Goal: Entertainment & Leisure: Browse casually

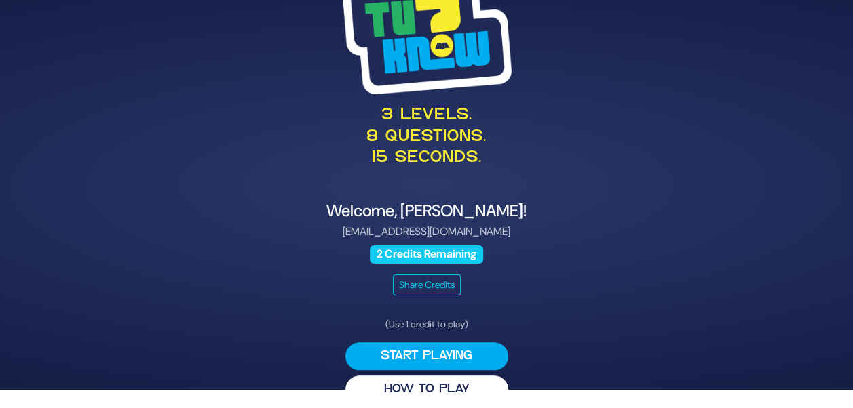
scroll to position [28, 0]
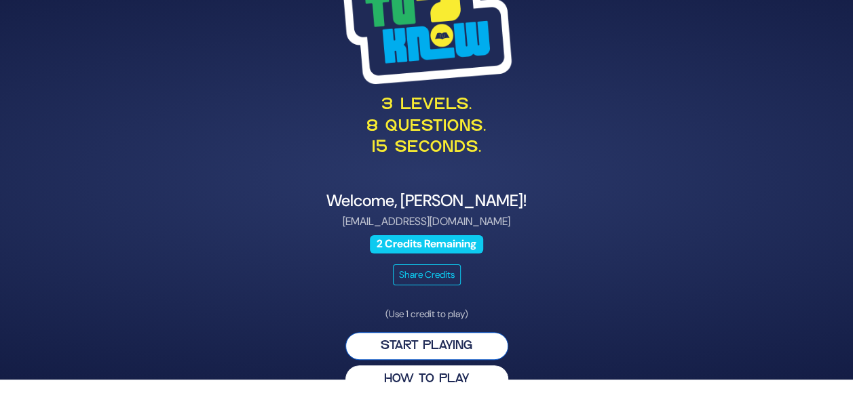
click at [437, 343] on button "Start Playing" at bounding box center [426, 346] width 163 height 28
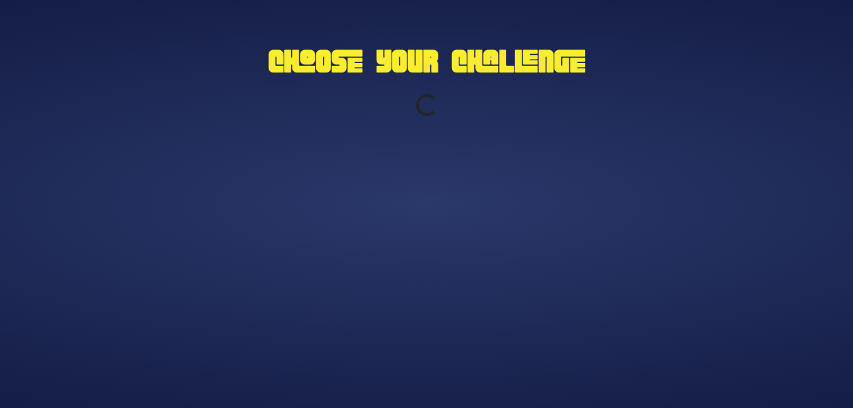
scroll to position [0, 0]
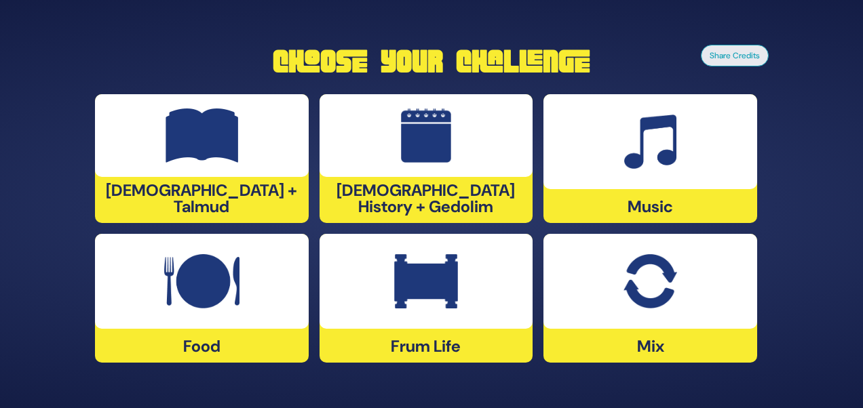
click at [681, 332] on div "Mix" at bounding box center [650, 298] width 214 height 129
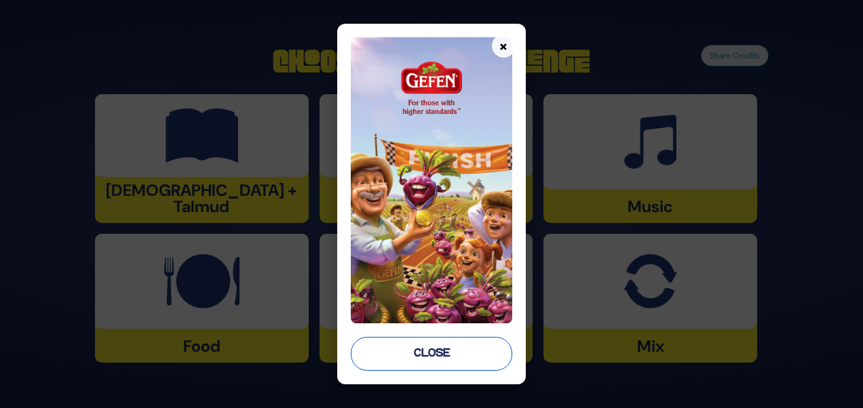
click at [437, 356] on button "Close" at bounding box center [431, 354] width 161 height 34
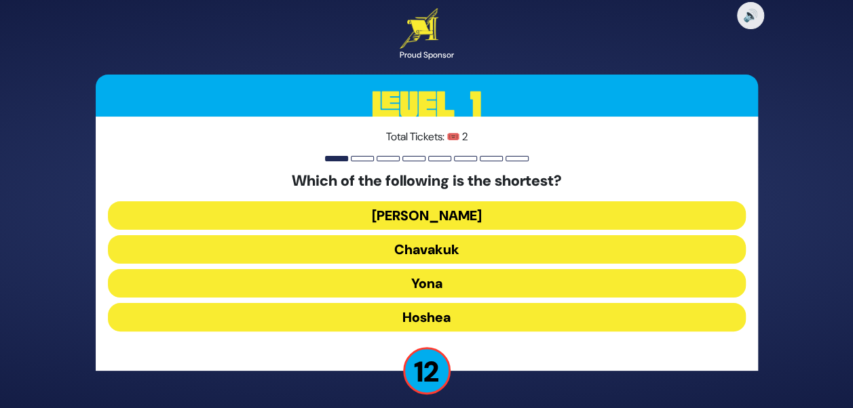
click at [417, 246] on button "Chavakuk" at bounding box center [427, 249] width 638 height 28
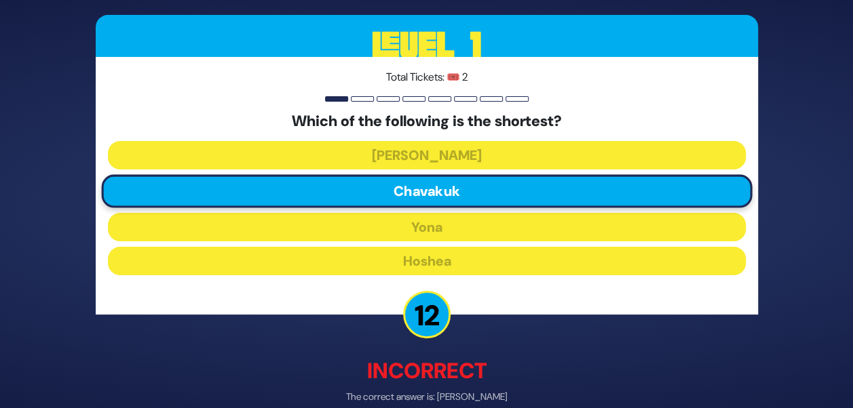
scroll to position [68, 0]
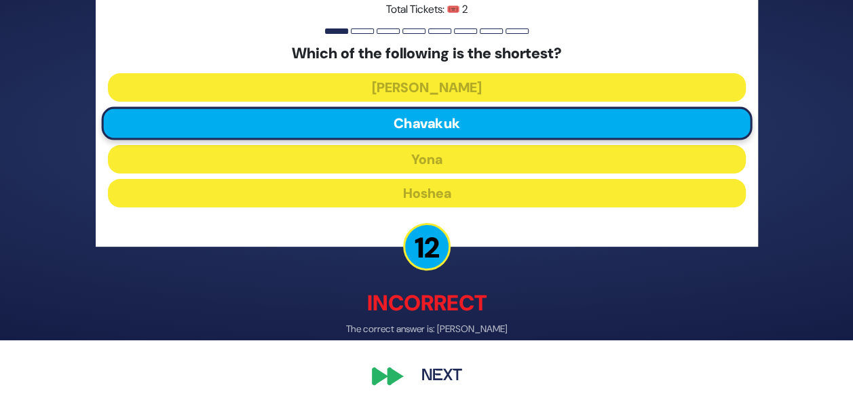
click at [436, 375] on button "Next" at bounding box center [441, 376] width 79 height 31
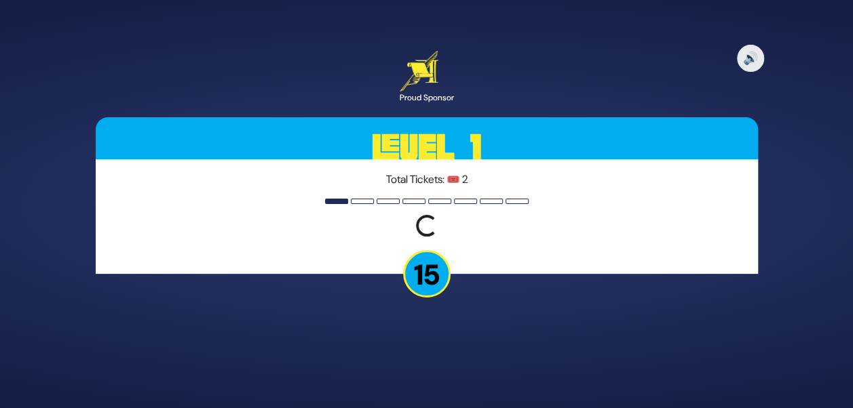
scroll to position [0, 0]
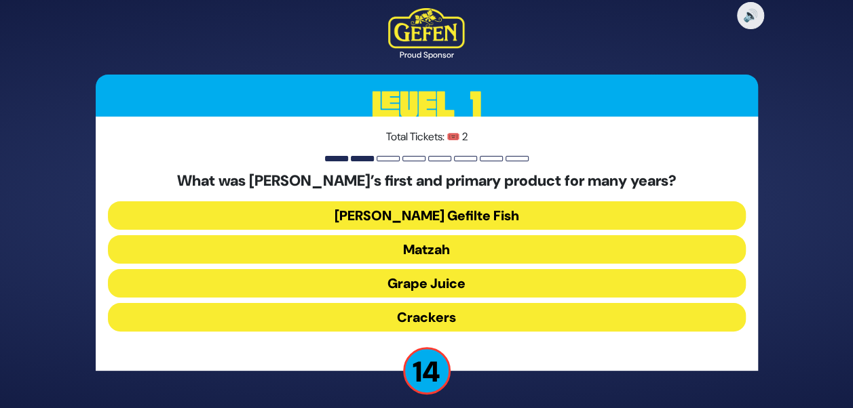
drag, startPoint x: 450, startPoint y: 237, endPoint x: 444, endPoint y: 245, distance: 9.6
click at [449, 237] on button "Matzah" at bounding box center [427, 249] width 638 height 28
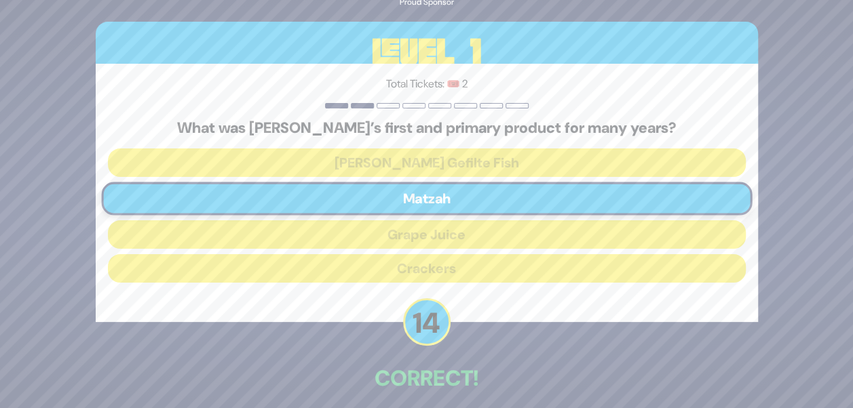
click at [425, 325] on p "14" at bounding box center [426, 322] width 47 height 47
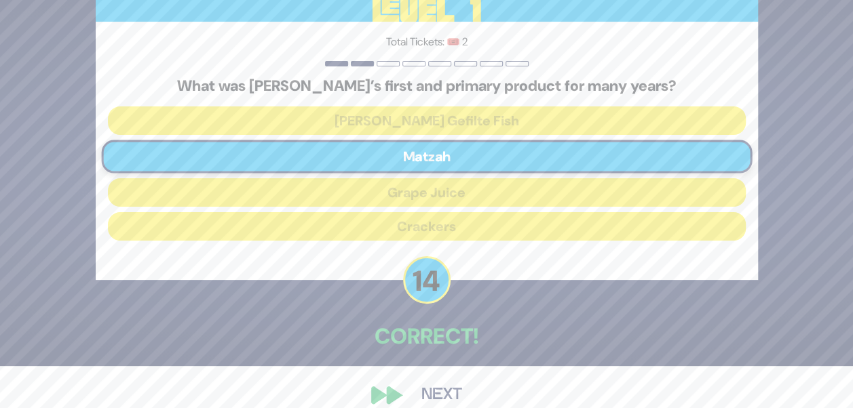
scroll to position [60, 0]
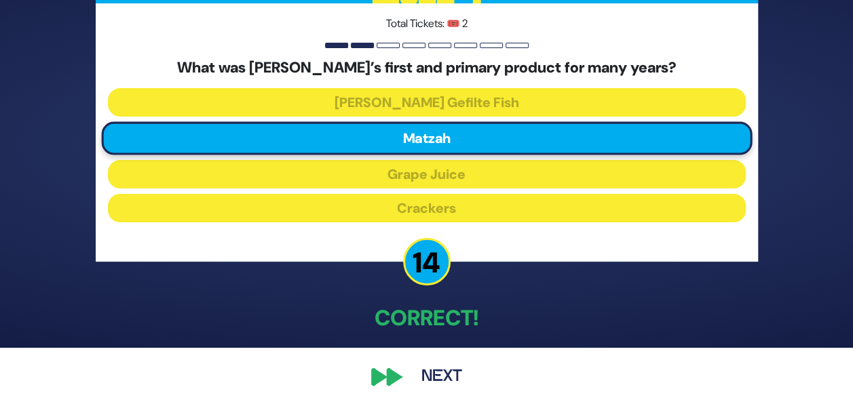
click at [440, 381] on button "Next" at bounding box center [441, 377] width 79 height 31
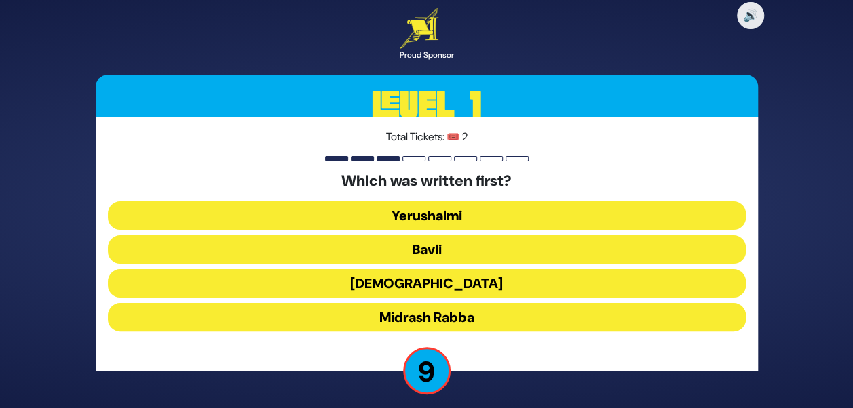
click at [421, 212] on button "Yerushalmi" at bounding box center [427, 216] width 638 height 28
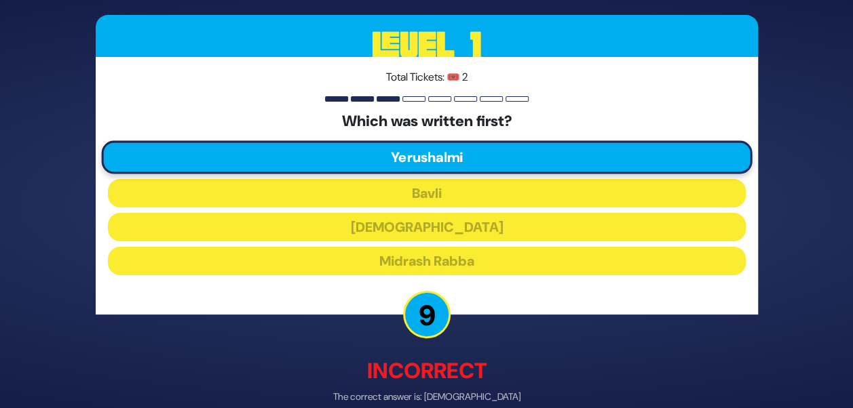
click at [423, 325] on p "9" at bounding box center [426, 314] width 47 height 47
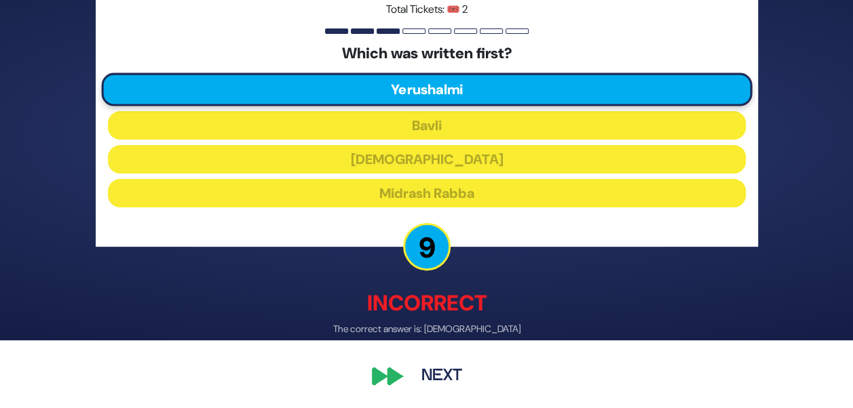
click at [432, 370] on button "Next" at bounding box center [441, 376] width 79 height 31
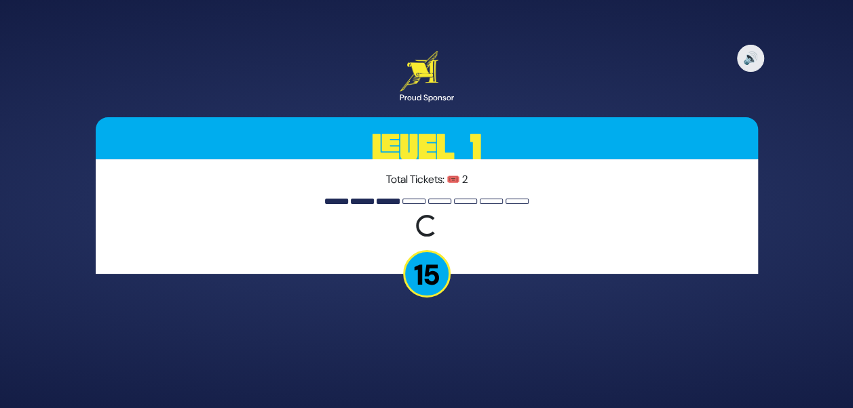
scroll to position [0, 0]
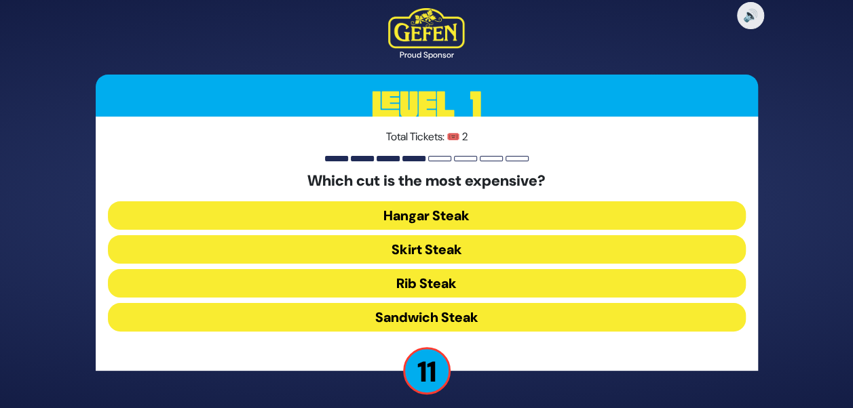
click at [440, 216] on button "Hangar Steak" at bounding box center [427, 216] width 638 height 28
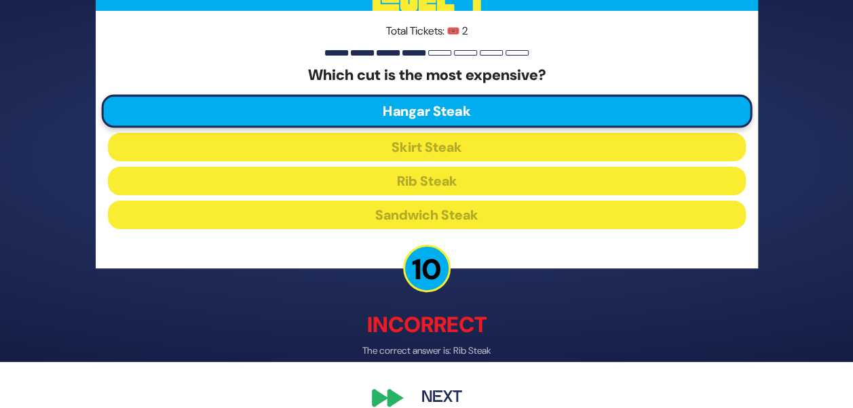
scroll to position [68, 0]
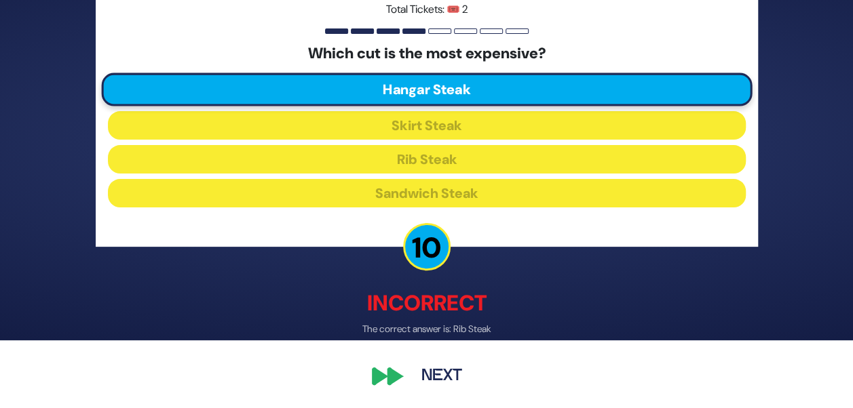
click at [444, 385] on button "Next" at bounding box center [441, 376] width 79 height 31
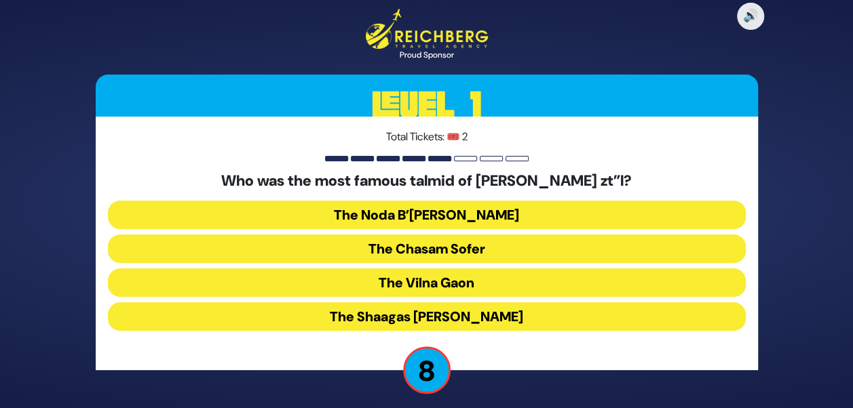
click at [426, 214] on button "The Noda B’Yehuda" at bounding box center [427, 215] width 638 height 28
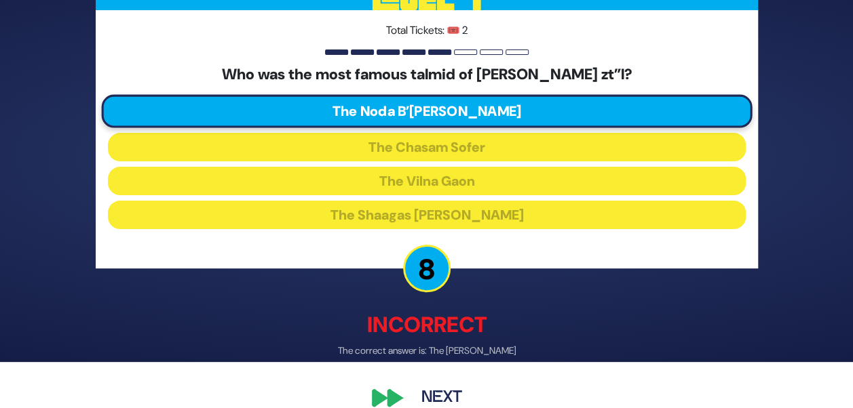
scroll to position [67, 0]
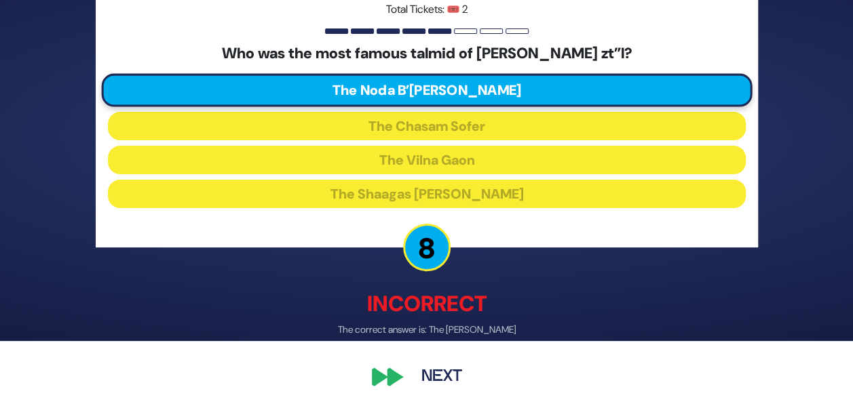
click at [436, 369] on button "Next" at bounding box center [441, 377] width 79 height 31
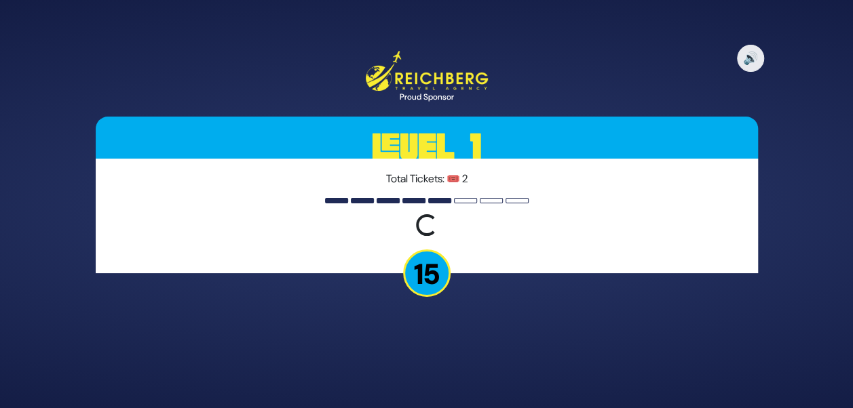
scroll to position [0, 0]
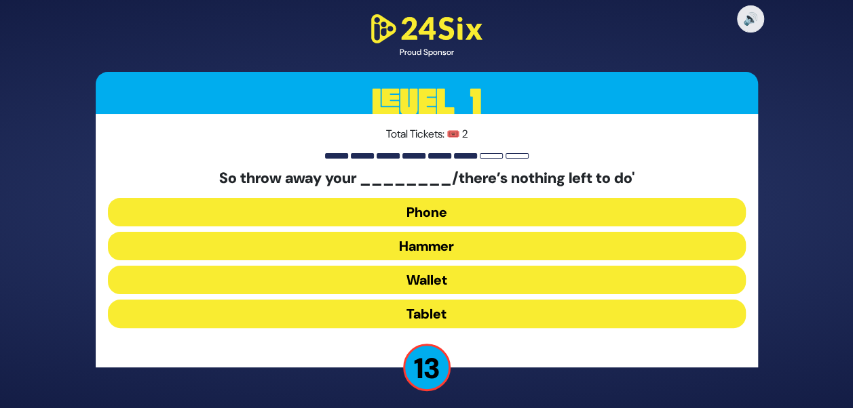
click at [446, 240] on button "Hammer" at bounding box center [427, 246] width 638 height 28
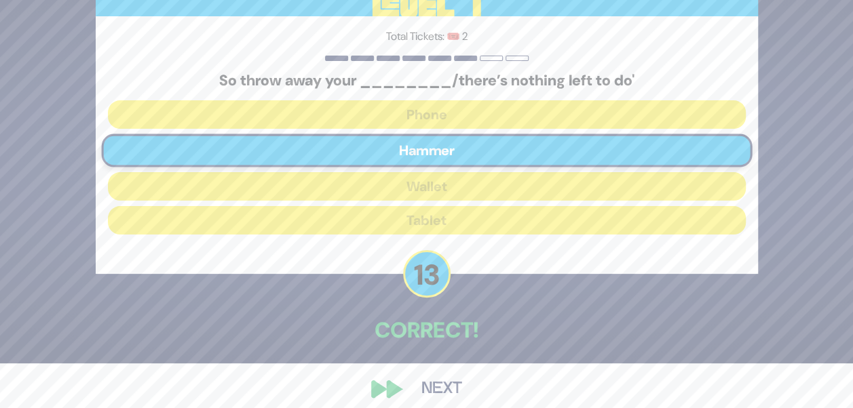
scroll to position [57, 0]
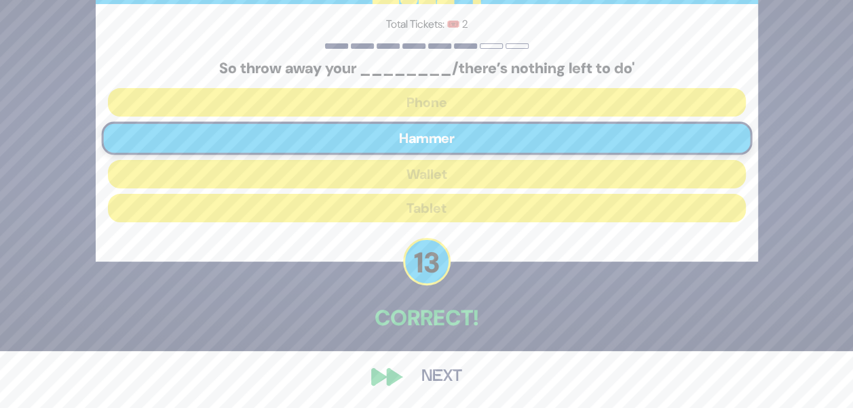
click at [439, 379] on button "Next" at bounding box center [441, 377] width 79 height 31
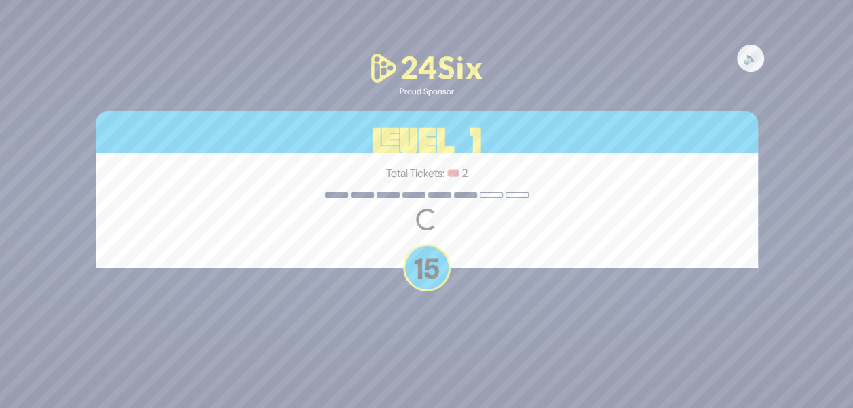
scroll to position [0, 0]
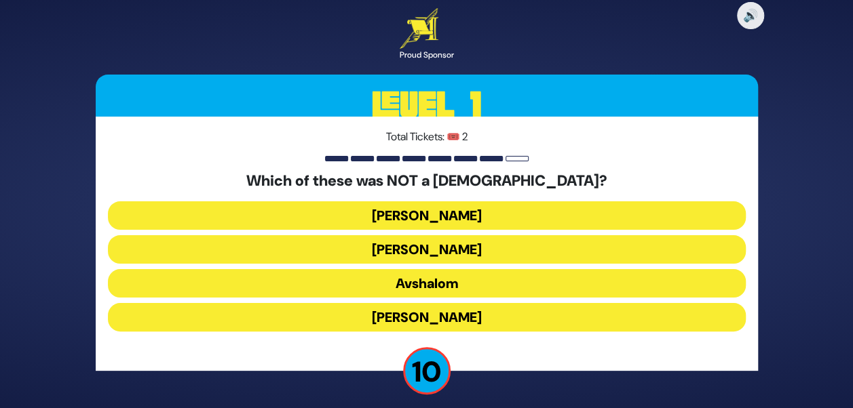
click at [456, 221] on button "Shmuel Hanavi" at bounding box center [427, 216] width 638 height 28
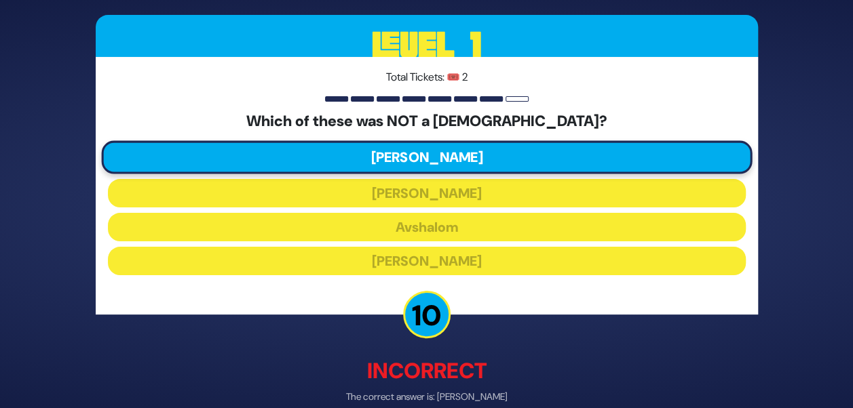
scroll to position [68, 0]
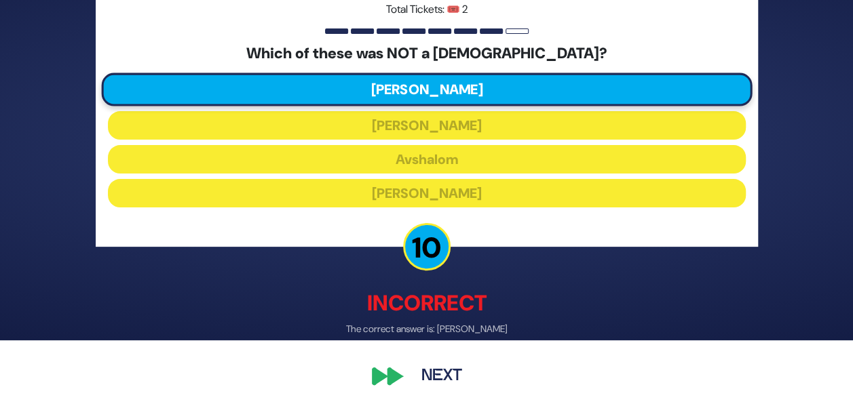
click at [438, 388] on button "Next" at bounding box center [441, 376] width 79 height 31
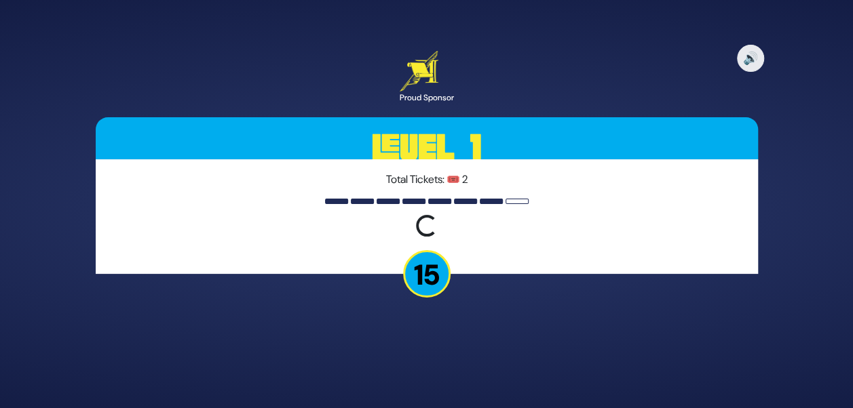
scroll to position [0, 0]
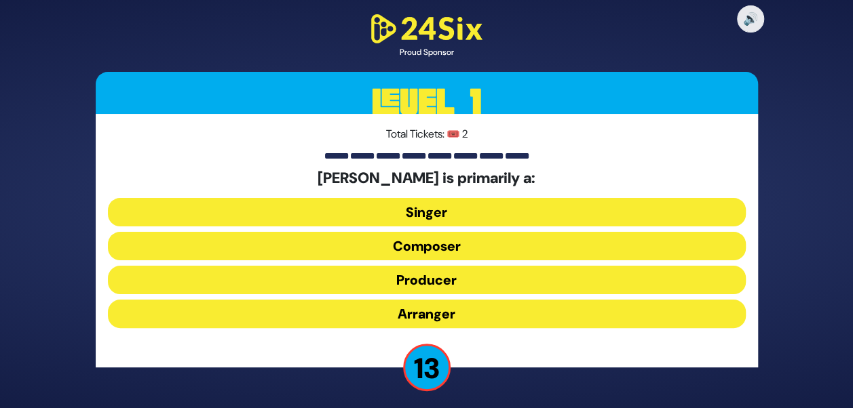
click at [467, 254] on button "Composer" at bounding box center [427, 246] width 638 height 28
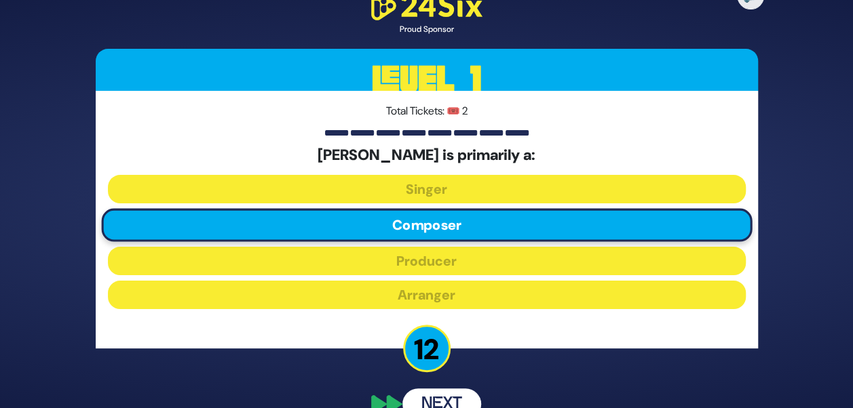
click at [436, 396] on div "🔊 Proud Sponsor Level 1 Total Tickets: 🎟️ 2 Yitzy Waldner is primarily a: Singe…" at bounding box center [426, 204] width 695 height 464
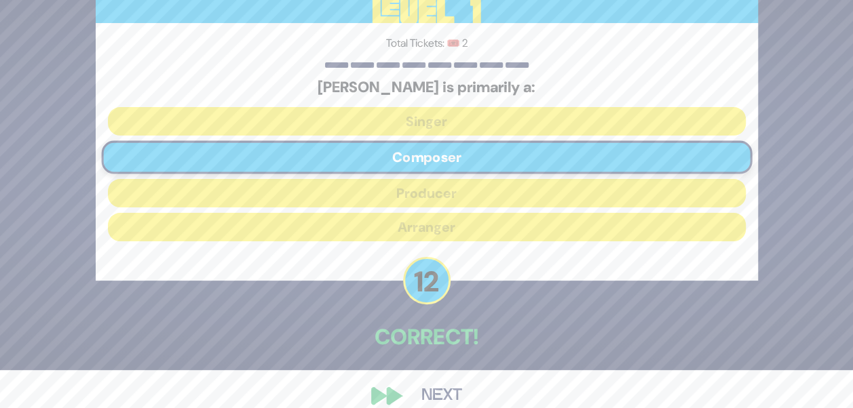
scroll to position [57, 0]
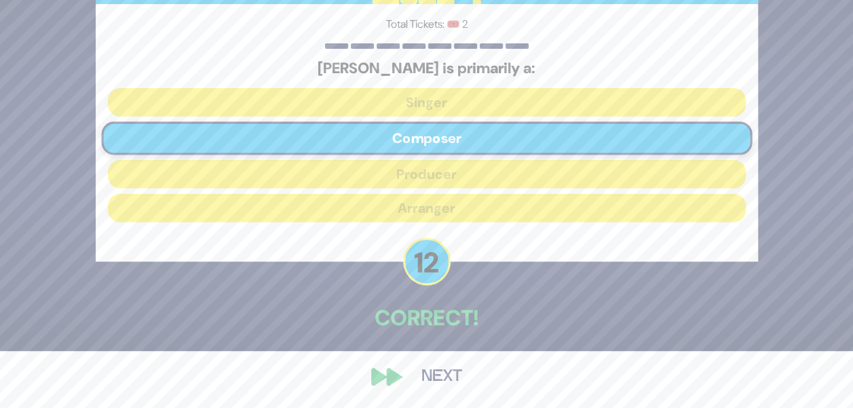
click at [436, 375] on button "Next" at bounding box center [441, 377] width 79 height 31
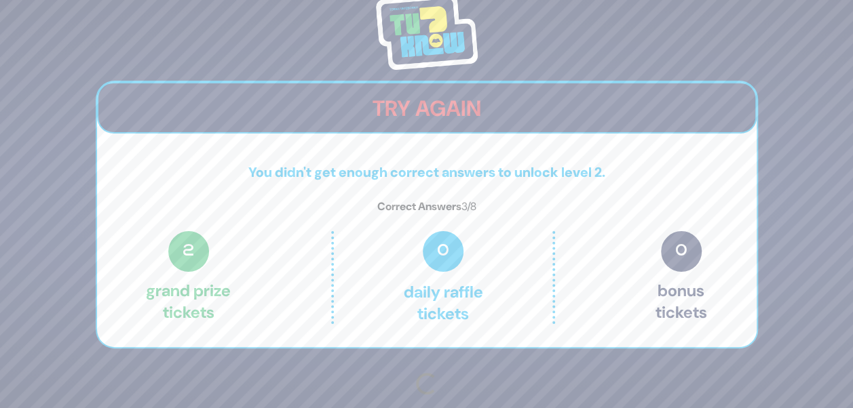
click at [433, 383] on div "Checking credits..." at bounding box center [427, 384] width 22 height 22
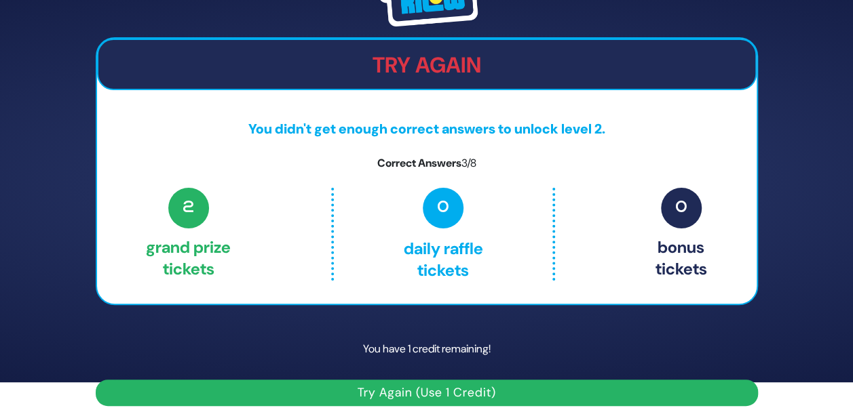
scroll to position [39, 0]
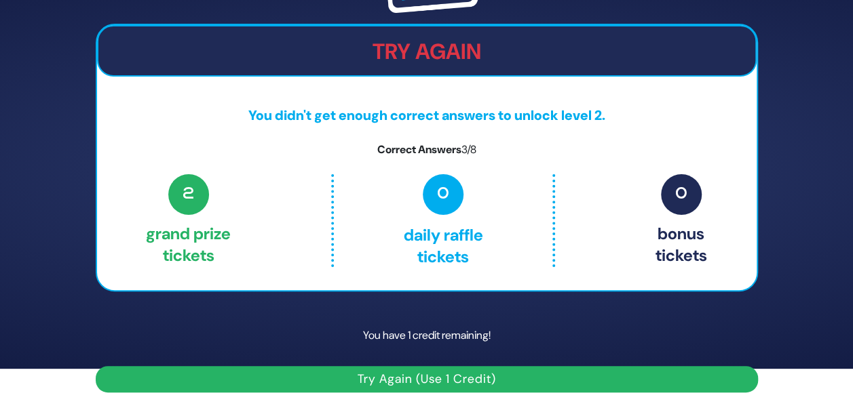
click at [613, 366] on button "Try Again (Use 1 Credit)" at bounding box center [427, 379] width 662 height 26
click at [599, 387] on button "Try Again (Use 1 Credit)" at bounding box center [427, 379] width 662 height 26
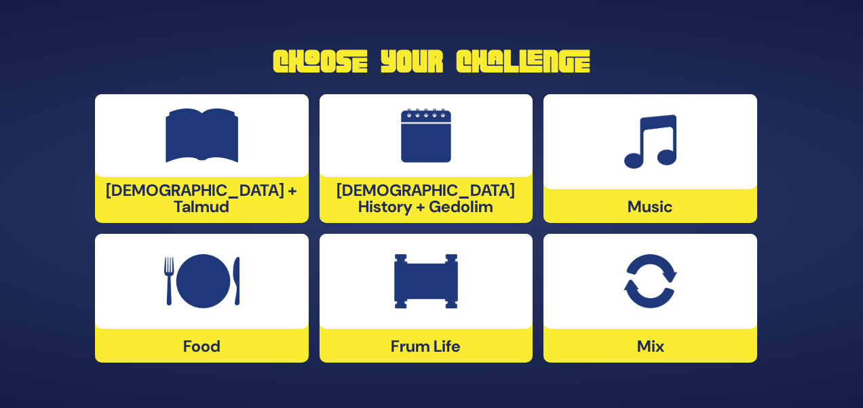
click at [626, 286] on img at bounding box center [650, 281] width 53 height 54
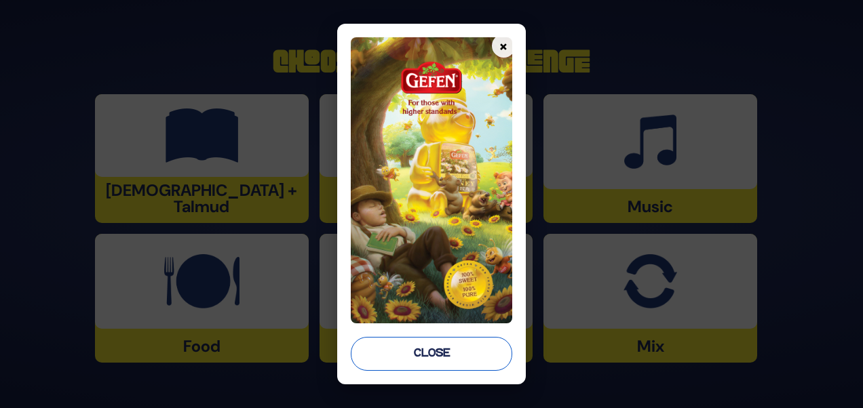
click at [427, 359] on button "Close" at bounding box center [431, 354] width 161 height 34
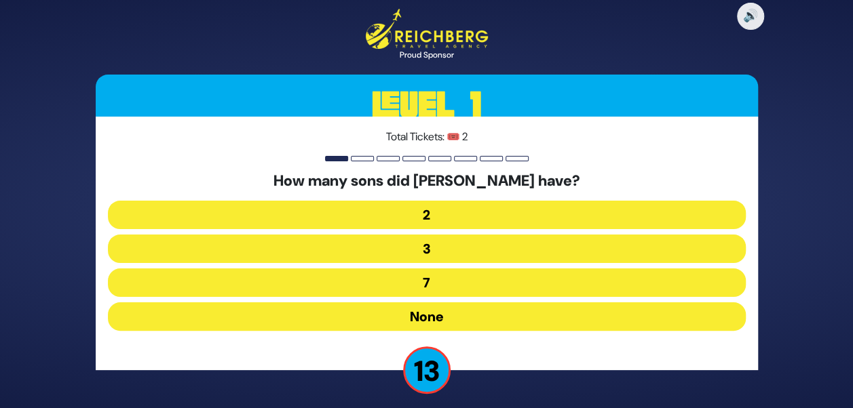
click at [446, 323] on button "None" at bounding box center [427, 317] width 638 height 28
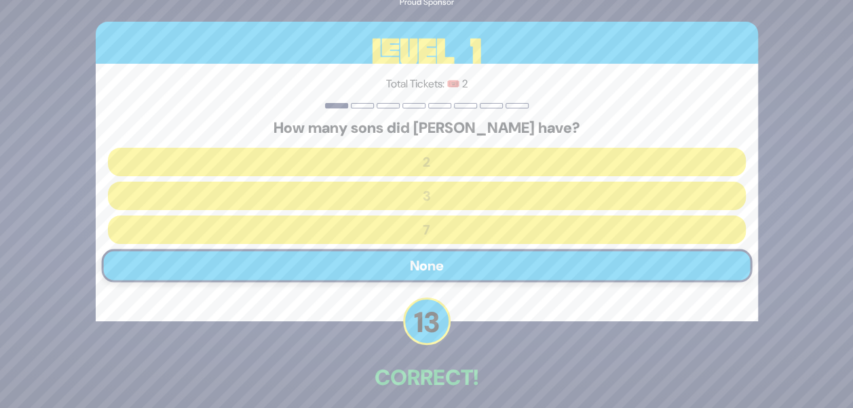
scroll to position [60, 0]
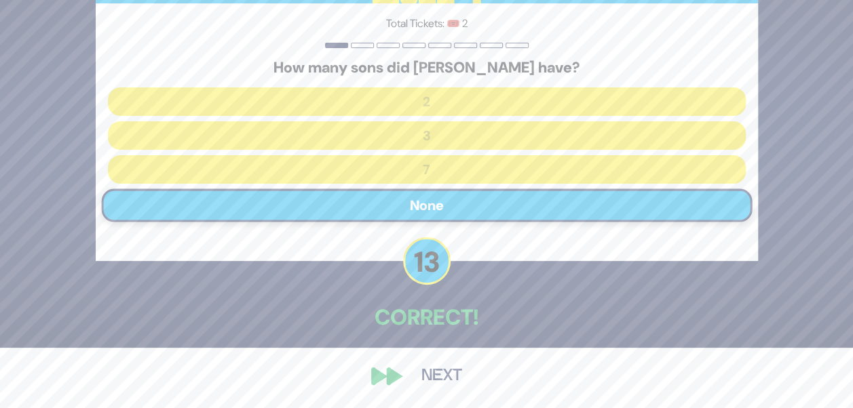
click at [438, 380] on button "Next" at bounding box center [441, 376] width 79 height 31
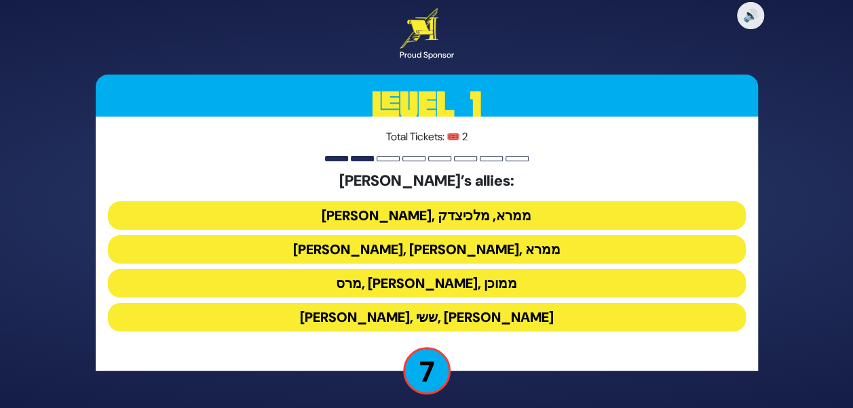
click at [389, 247] on button "[PERSON_NAME], [PERSON_NAME], ממרא" at bounding box center [427, 249] width 638 height 28
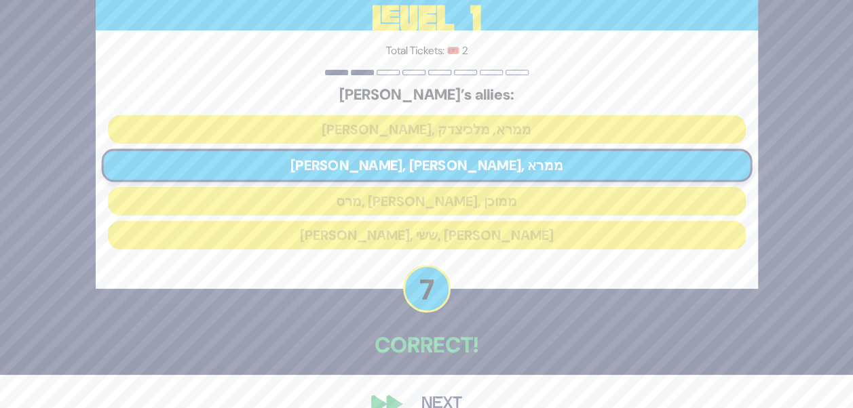
scroll to position [60, 0]
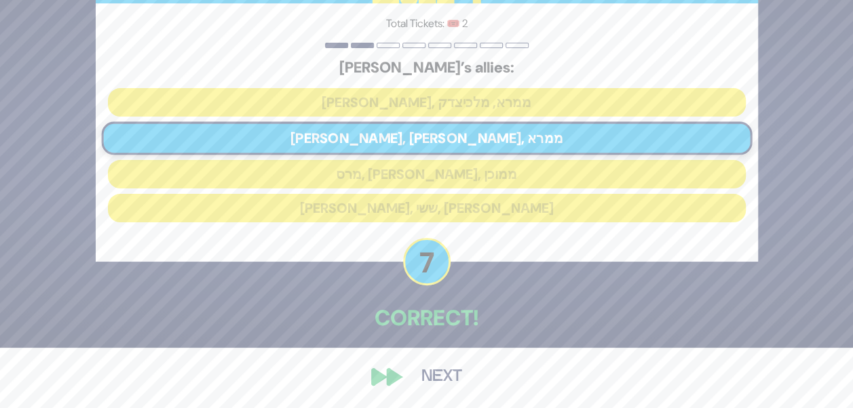
click at [427, 378] on button "Next" at bounding box center [441, 377] width 79 height 31
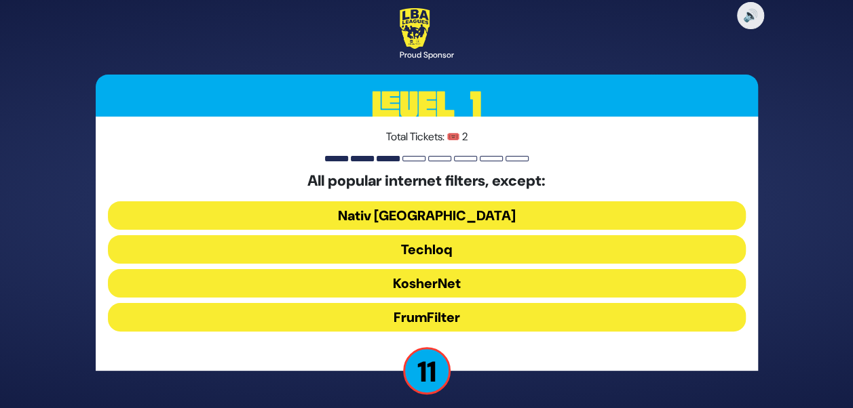
click at [421, 218] on button "Nativ [GEOGRAPHIC_DATA]" at bounding box center [427, 216] width 638 height 28
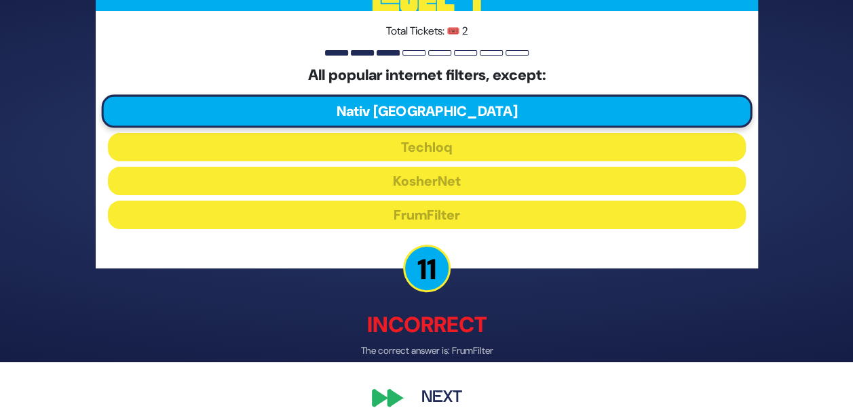
scroll to position [68, 0]
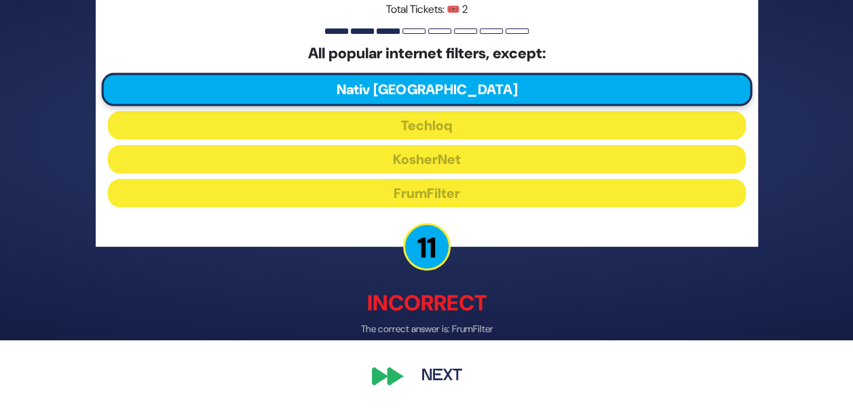
click at [437, 373] on button "Next" at bounding box center [441, 376] width 79 height 31
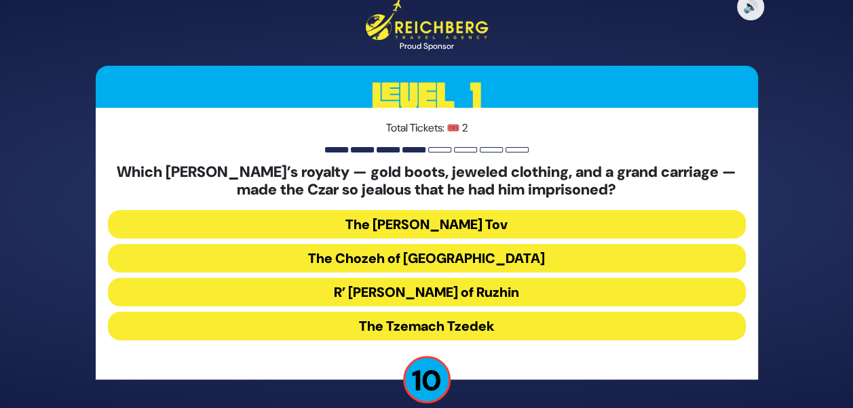
click at [427, 309] on div "Which [PERSON_NAME]’s royalty — gold boots, jeweled clothing, and a grand carri…" at bounding box center [427, 255] width 638 height 183
click at [424, 319] on button "The Tzemach Tzedek" at bounding box center [427, 326] width 638 height 28
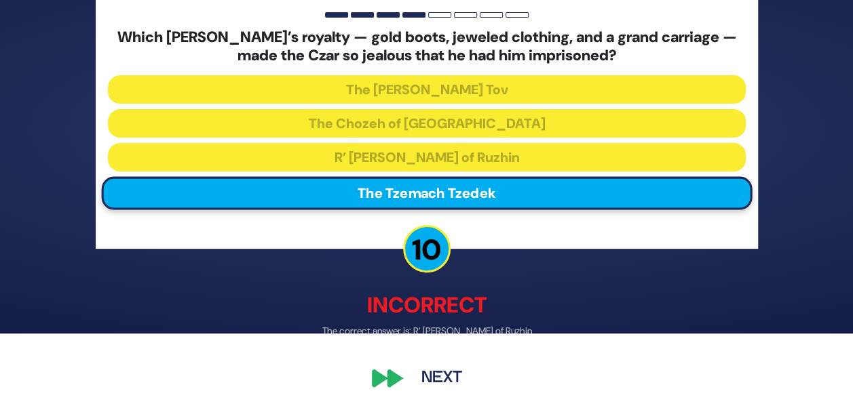
scroll to position [76, 0]
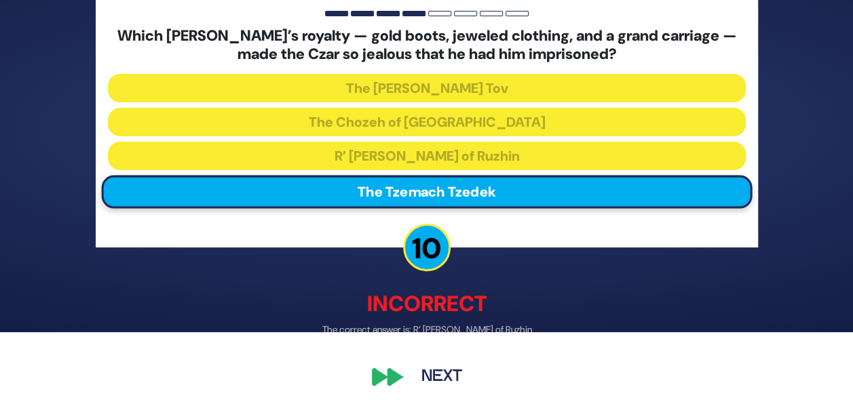
click at [438, 391] on button "Next" at bounding box center [441, 377] width 79 height 31
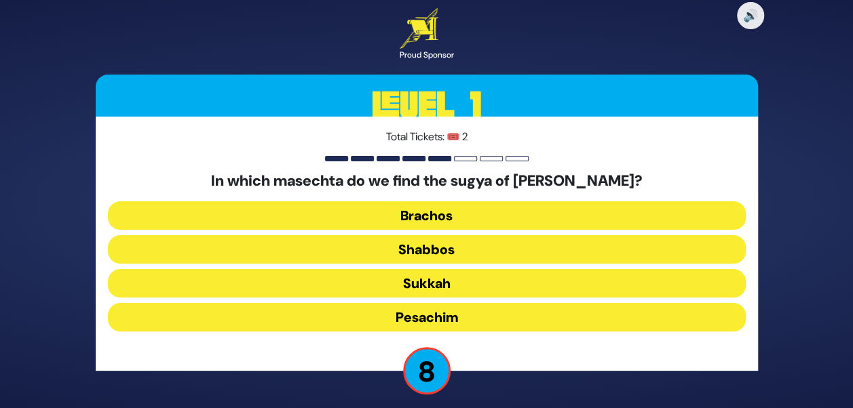
click at [442, 247] on button "Shabbos" at bounding box center [427, 249] width 638 height 28
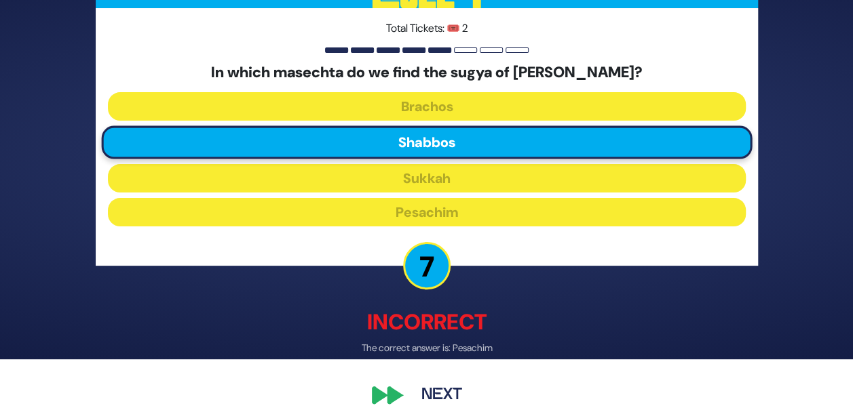
scroll to position [68, 0]
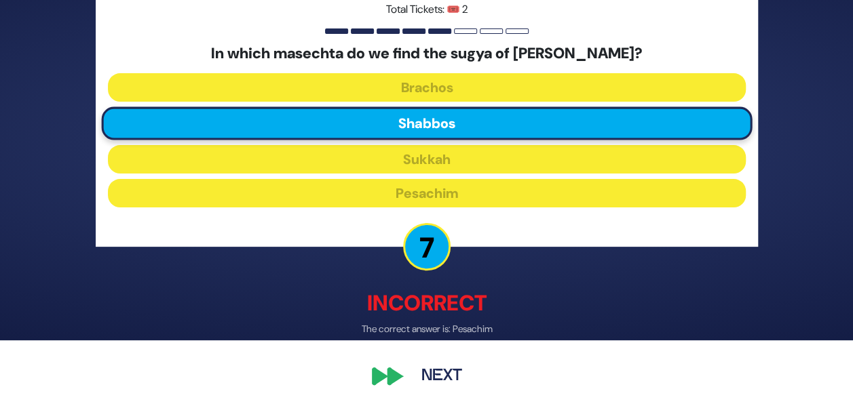
click at [468, 402] on div "🔊 Proud Sponsor Level 1 Total Tickets: 🎟️ 2 In which masechta do we find the su…" at bounding box center [426, 136] width 695 height 544
click at [453, 384] on button "Next" at bounding box center [441, 376] width 79 height 31
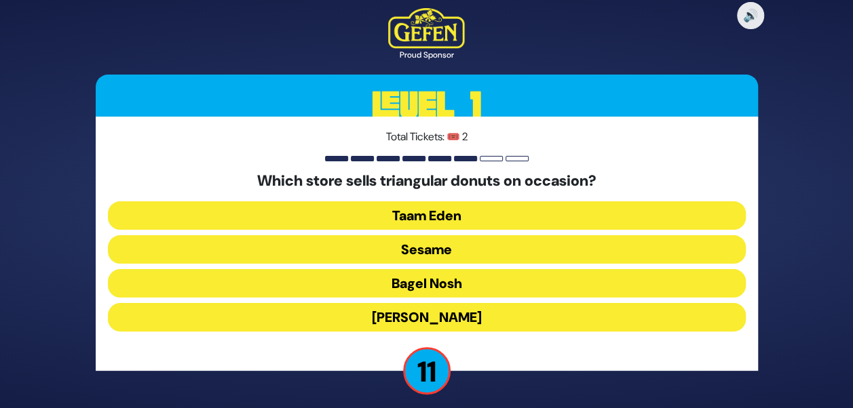
click at [438, 217] on button "Taam Eden" at bounding box center [427, 216] width 638 height 28
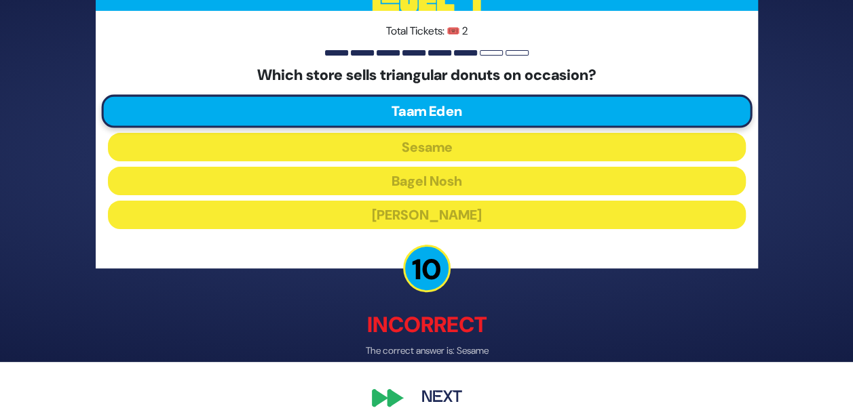
scroll to position [68, 0]
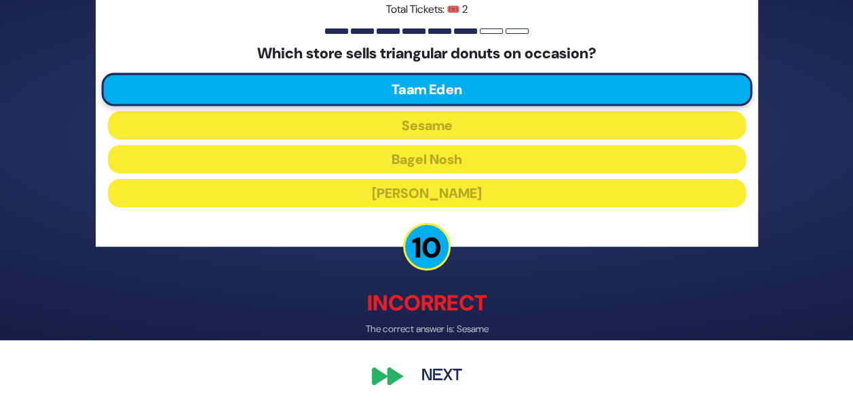
click at [434, 362] on div "🔊 Proud Sponsor Level 1 Total Tickets: 🎟️ 2 Which store sells triangular donuts…" at bounding box center [426, 136] width 695 height 544
click at [433, 368] on button "Next" at bounding box center [441, 376] width 79 height 31
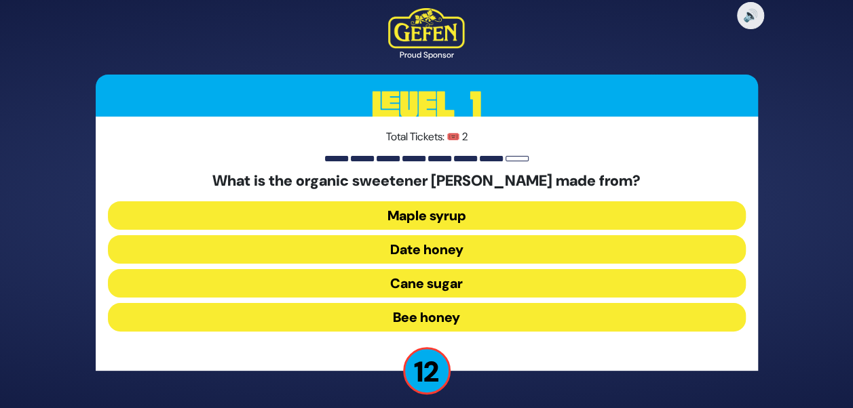
click at [447, 251] on button "Date honey" at bounding box center [427, 249] width 638 height 28
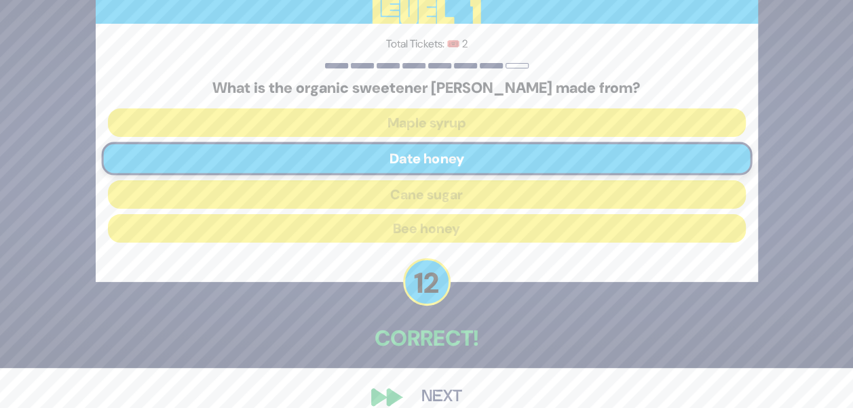
scroll to position [60, 0]
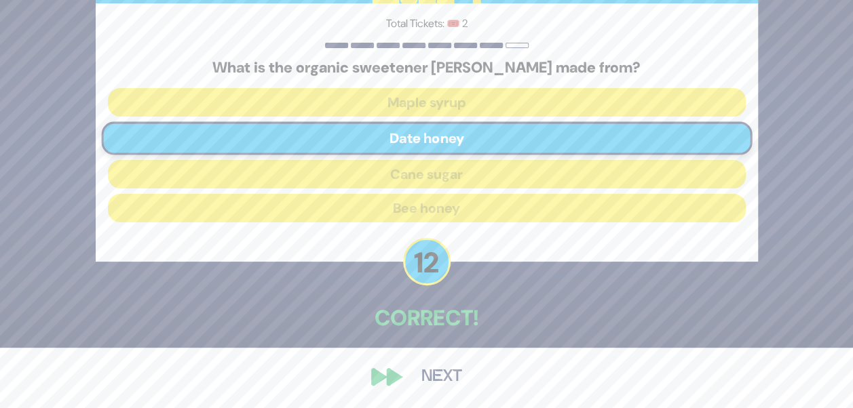
click at [445, 386] on button "Next" at bounding box center [441, 377] width 79 height 31
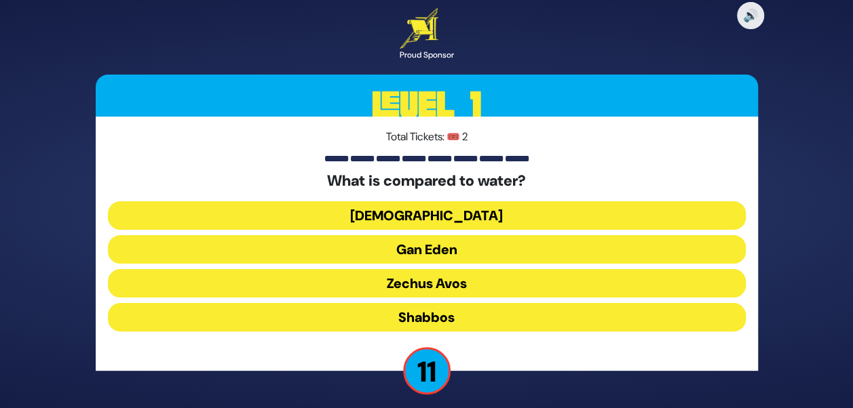
click at [417, 221] on button "[DEMOGRAPHIC_DATA]" at bounding box center [427, 216] width 638 height 28
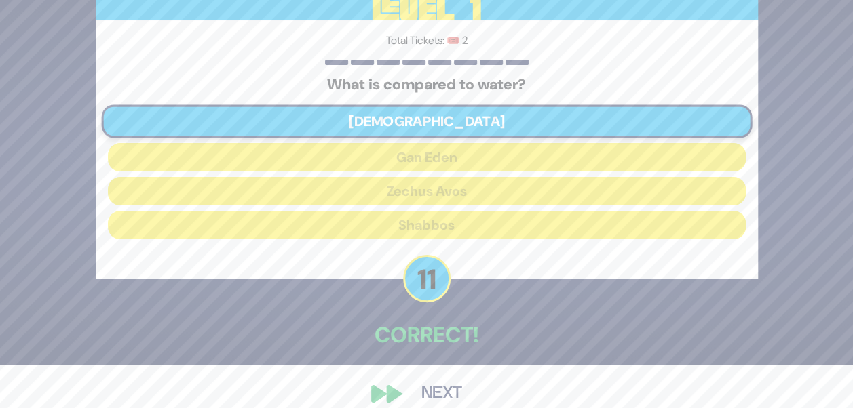
scroll to position [60, 0]
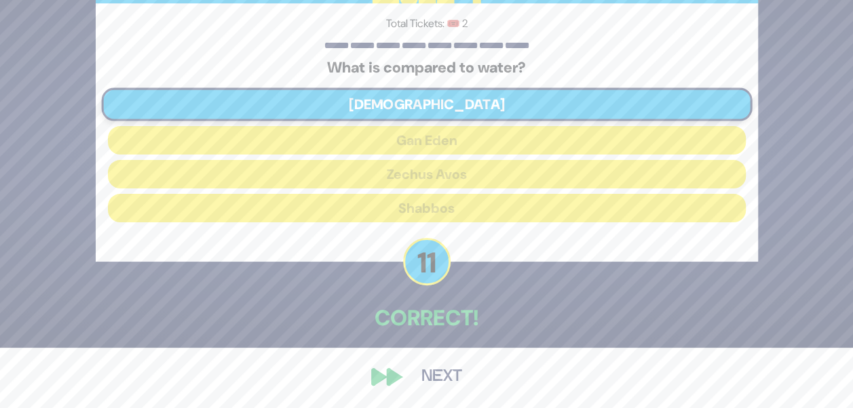
click at [437, 351] on div "🔊 Proud Sponsor Level 1 Total Tickets: 🎟️ 2 What is compared to water? [DEMOGRA…" at bounding box center [426, 144] width 695 height 530
click at [421, 375] on button "Next" at bounding box center [441, 377] width 79 height 31
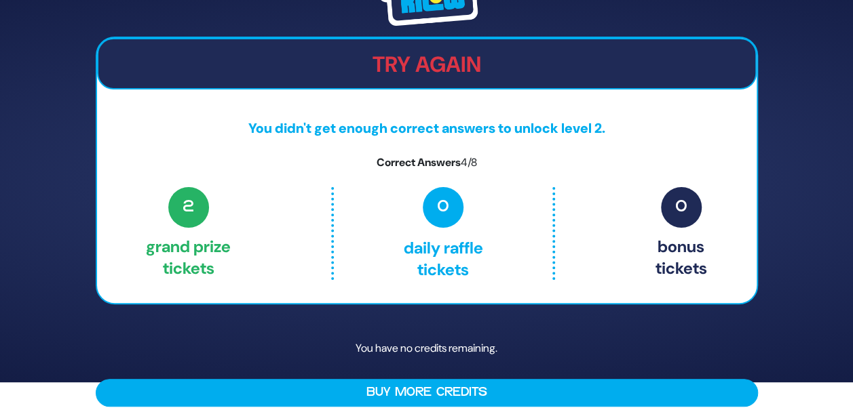
scroll to position [40, 0]
